Goal: Information Seeking & Learning: Find contact information

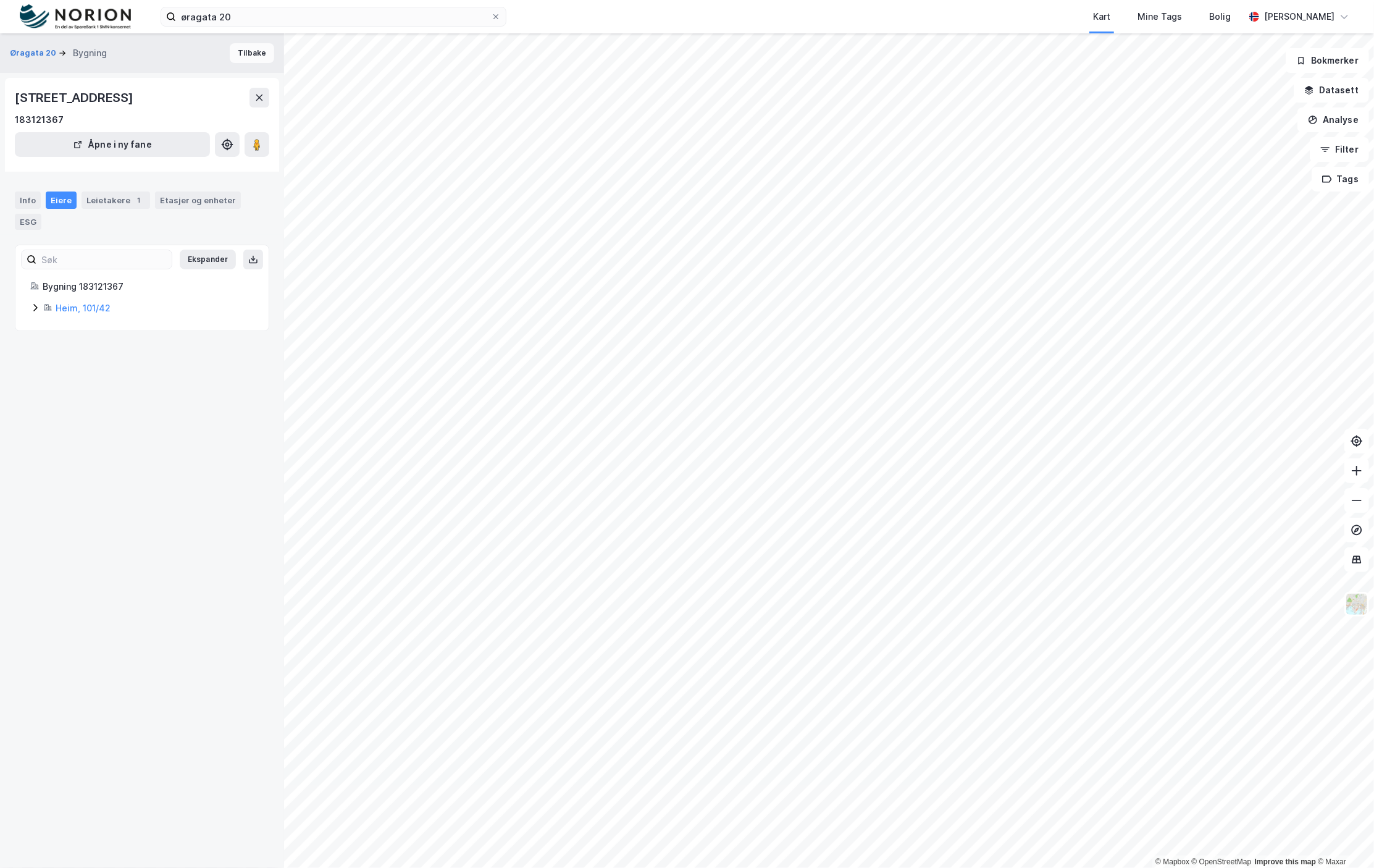
click at [247, 54] on button "Tilbake" at bounding box center [253, 52] width 45 height 20
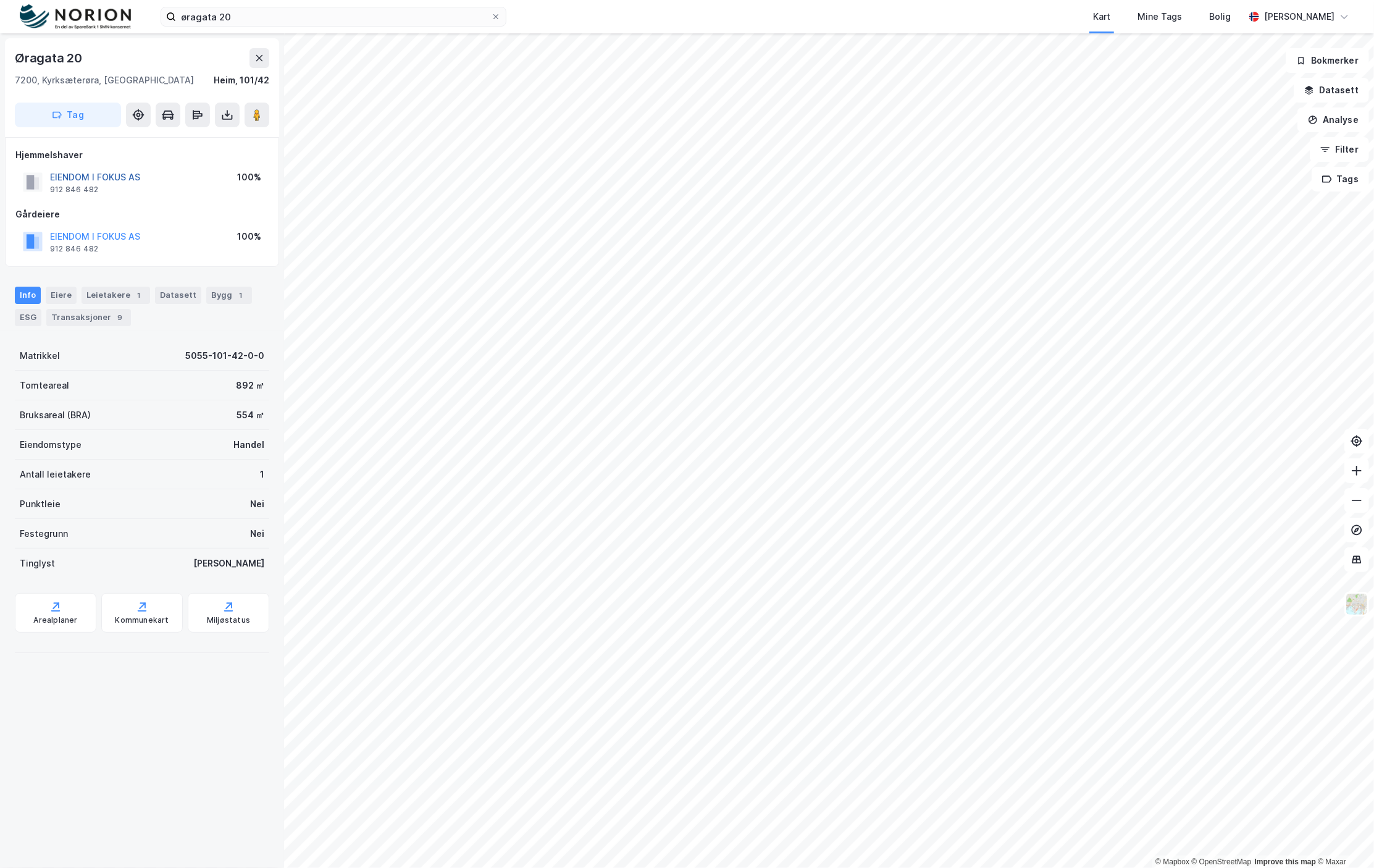
click at [0, 0] on button "EIENDOM I FOKUS AS" at bounding box center [0, 0] width 0 height 0
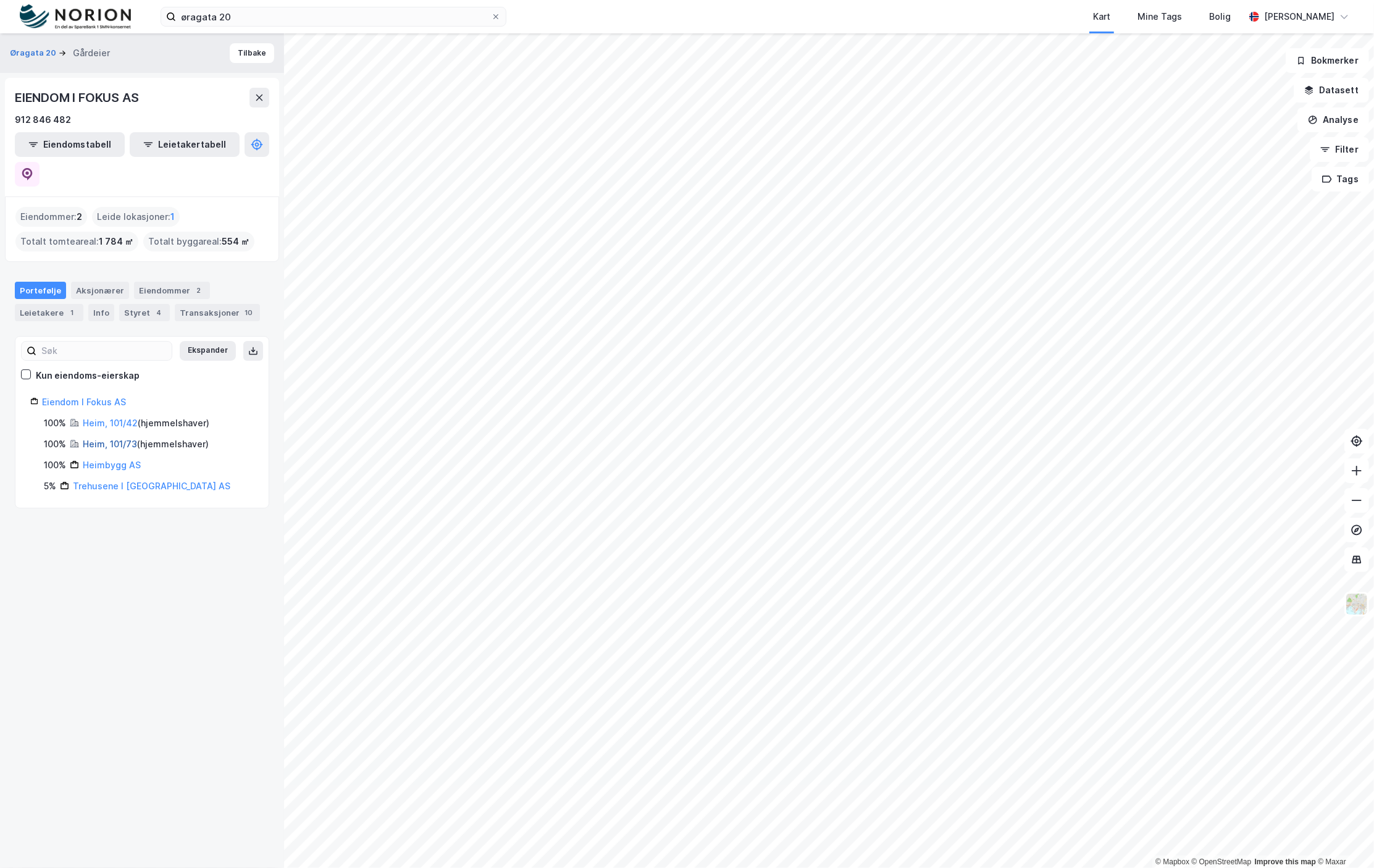
click at [97, 439] on link "Heim, 101/73" at bounding box center [109, 443] width 54 height 10
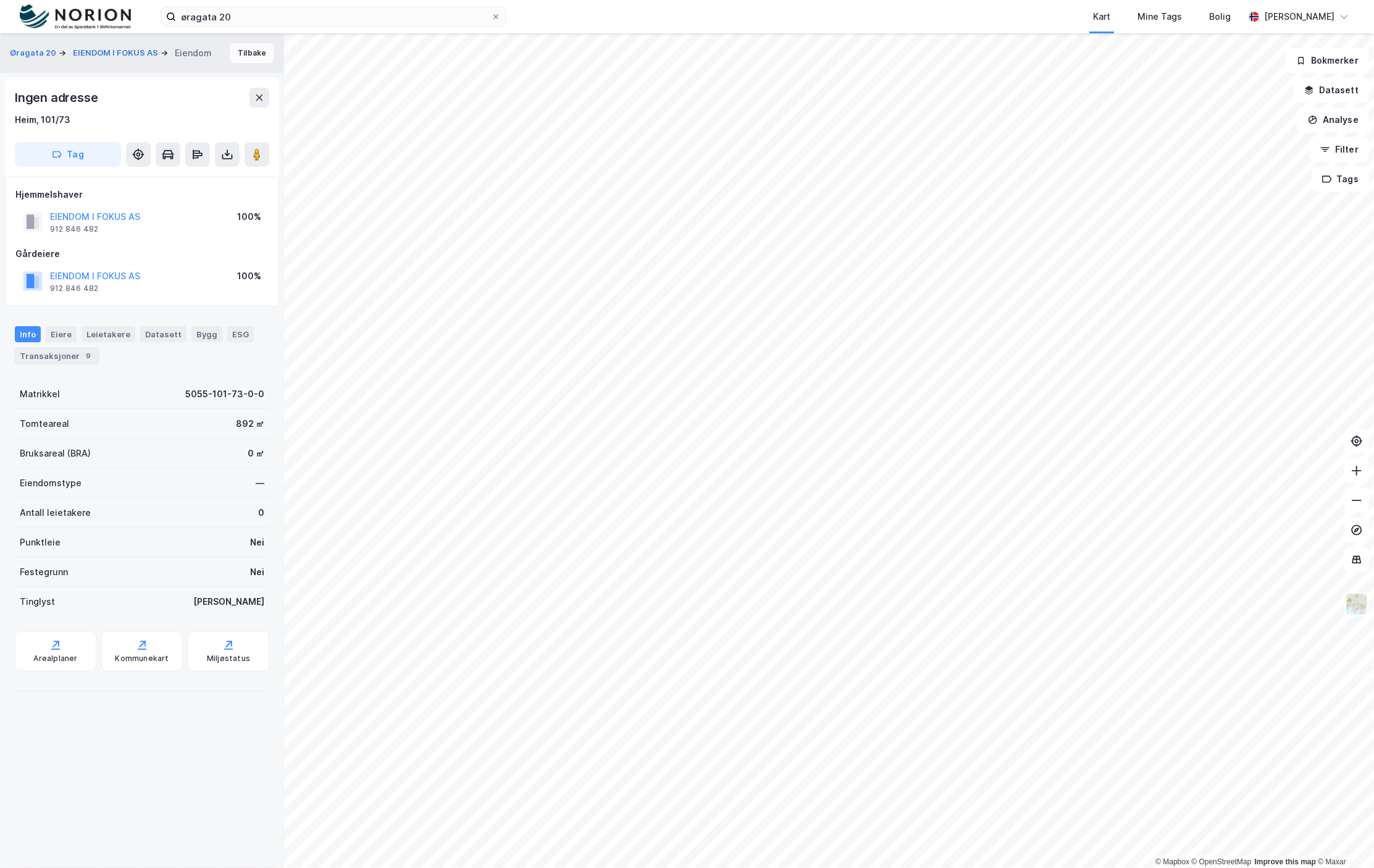
click at [232, 57] on button "Tilbake" at bounding box center [253, 52] width 45 height 20
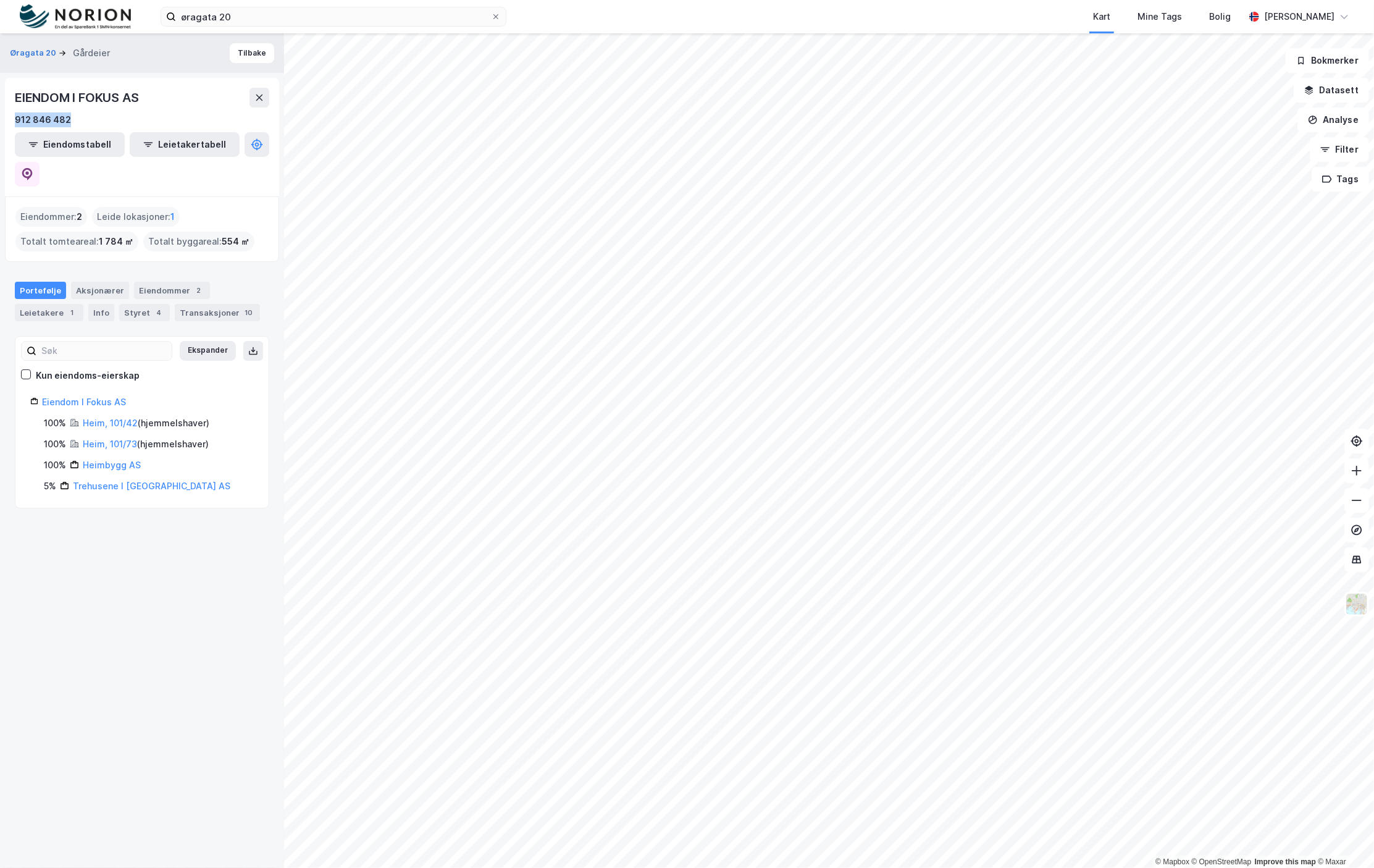
drag, startPoint x: 75, startPoint y: 117, endPoint x: 11, endPoint y: 119, distance: 64.0
click at [11, 119] on div "EIENDOM I FOKUS AS 912 846 482 Eiendomstabell Leietakertabell" at bounding box center [141, 137] width 274 height 119
copy div "912 846 482"
